Goal: Transaction & Acquisition: Obtain resource

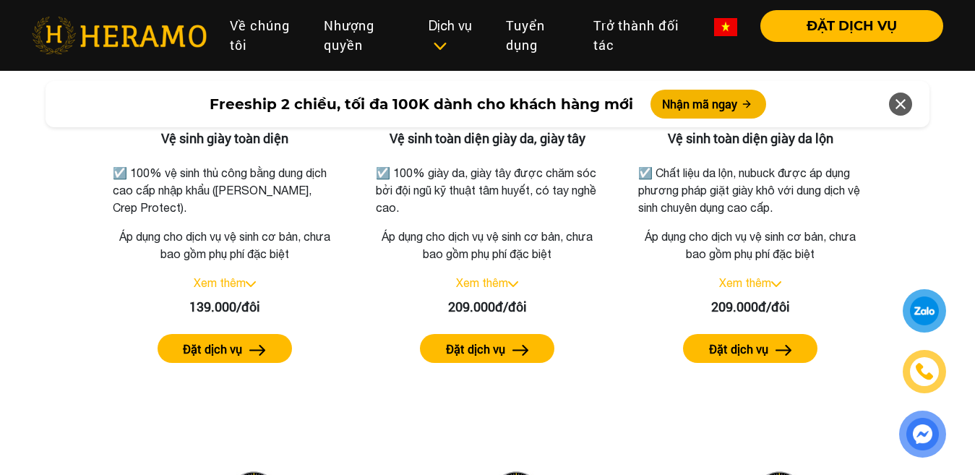
scroll to position [1732, 0]
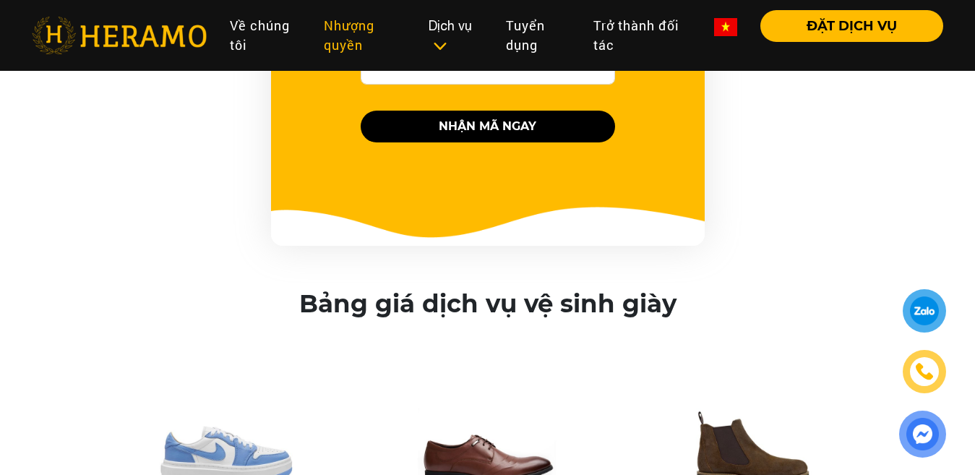
click at [349, 22] on link "Nhượng quyền" at bounding box center [364, 35] width 105 height 51
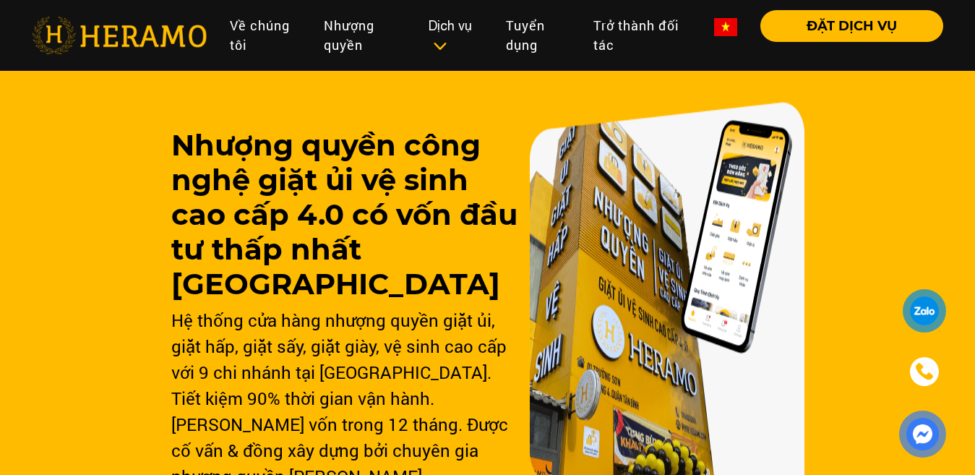
scroll to position [145, 0]
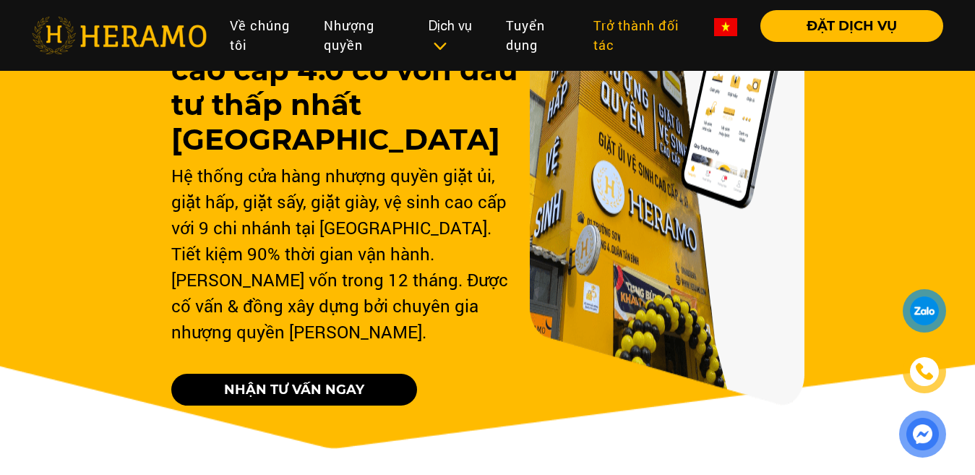
click at [612, 40] on link "Trở thành đối tác" at bounding box center [642, 35] width 121 height 51
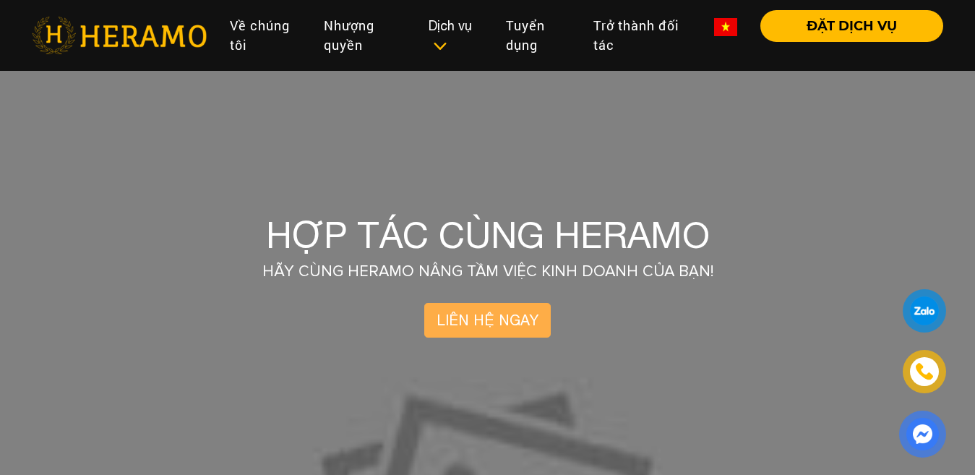
scroll to position [145, 0]
